Goal: Find specific page/section: Find specific page/section

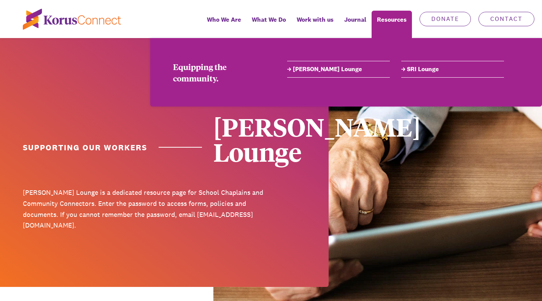
click at [310, 67] on link "[PERSON_NAME] Lounge" at bounding box center [338, 69] width 103 height 9
click at [309, 69] on link "[PERSON_NAME] Lounge" at bounding box center [338, 69] width 103 height 9
click at [302, 67] on link "[PERSON_NAME] Lounge" at bounding box center [338, 69] width 103 height 9
click at [314, 68] on link "[PERSON_NAME] Lounge" at bounding box center [338, 69] width 103 height 9
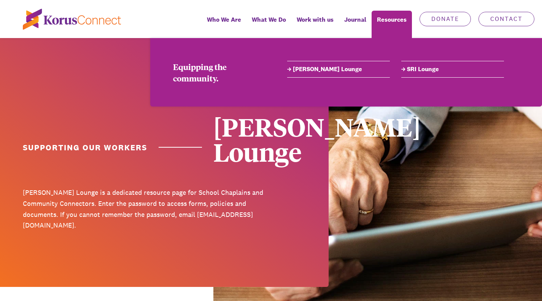
click at [293, 66] on link "[PERSON_NAME] Lounge" at bounding box center [338, 69] width 103 height 9
click at [308, 67] on link "[PERSON_NAME] Lounge" at bounding box center [338, 69] width 103 height 9
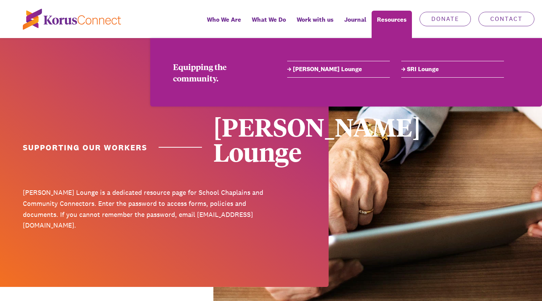
click at [308, 69] on link "[PERSON_NAME] Lounge" at bounding box center [338, 69] width 103 height 9
click at [420, 68] on link "SRI Lounge" at bounding box center [453, 69] width 103 height 9
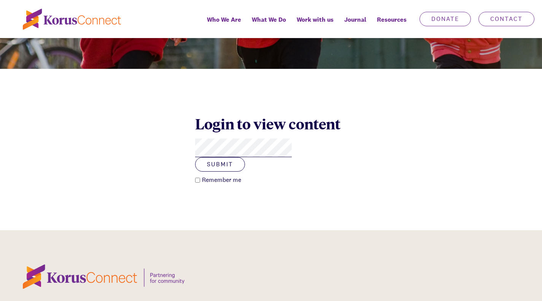
scroll to position [201, 0]
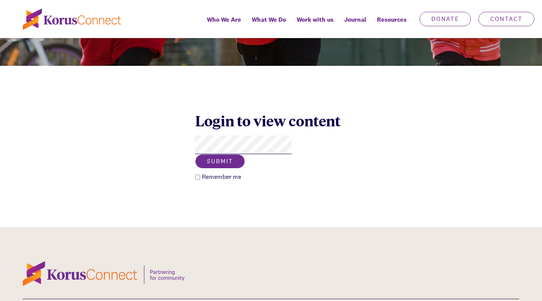
click at [245, 154] on button "Submit" at bounding box center [220, 161] width 50 height 14
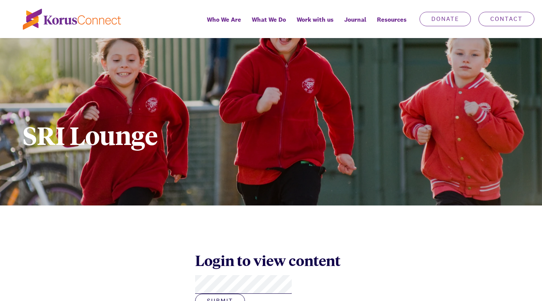
scroll to position [0, 0]
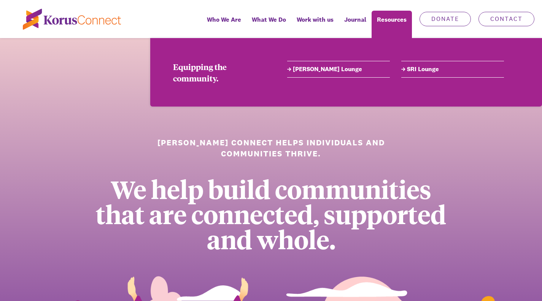
click at [318, 70] on link "[PERSON_NAME] Lounge" at bounding box center [338, 69] width 103 height 9
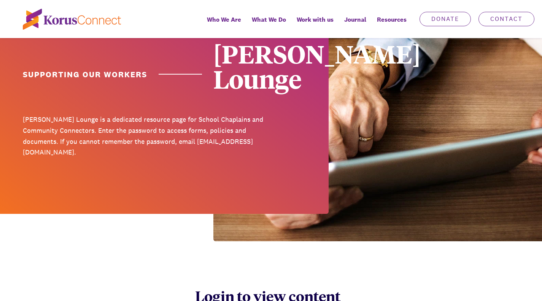
scroll to position [143, 0]
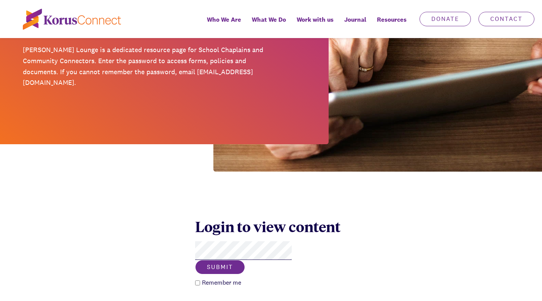
click at [245, 260] on button "Submit" at bounding box center [220, 267] width 50 height 14
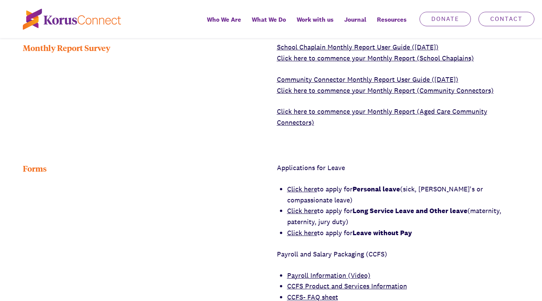
scroll to position [395, 0]
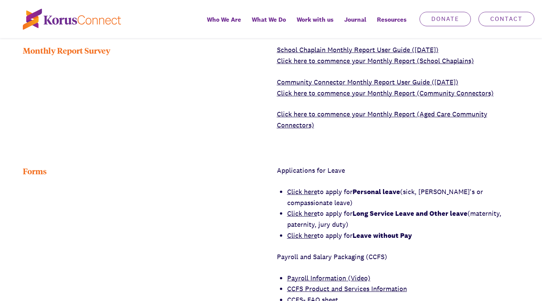
click at [305, 187] on link "Click here" at bounding box center [302, 191] width 30 height 9
